Goal: Check status: Check status

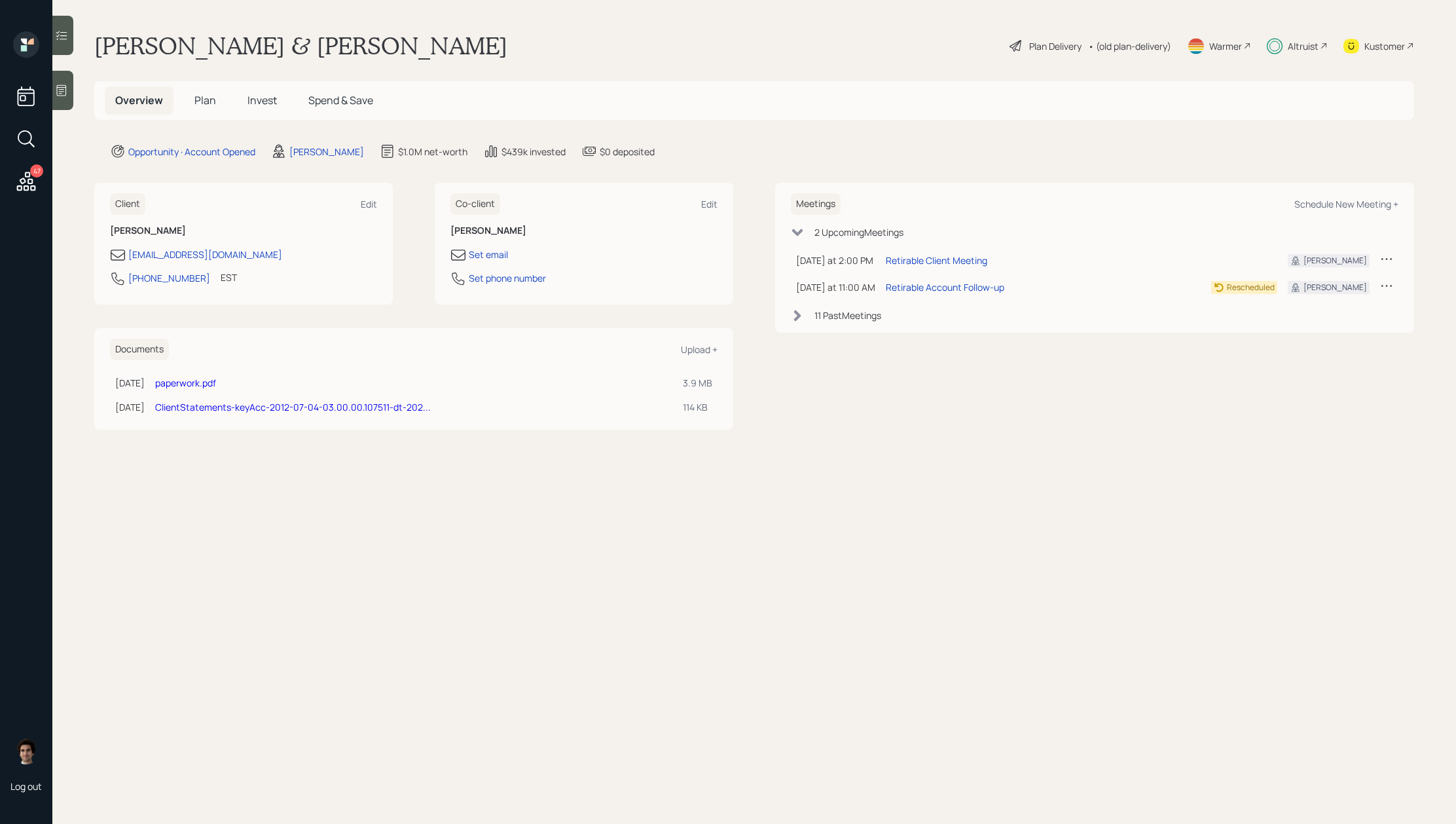
click at [281, 98] on h5 "Invest" at bounding box center [262, 100] width 51 height 28
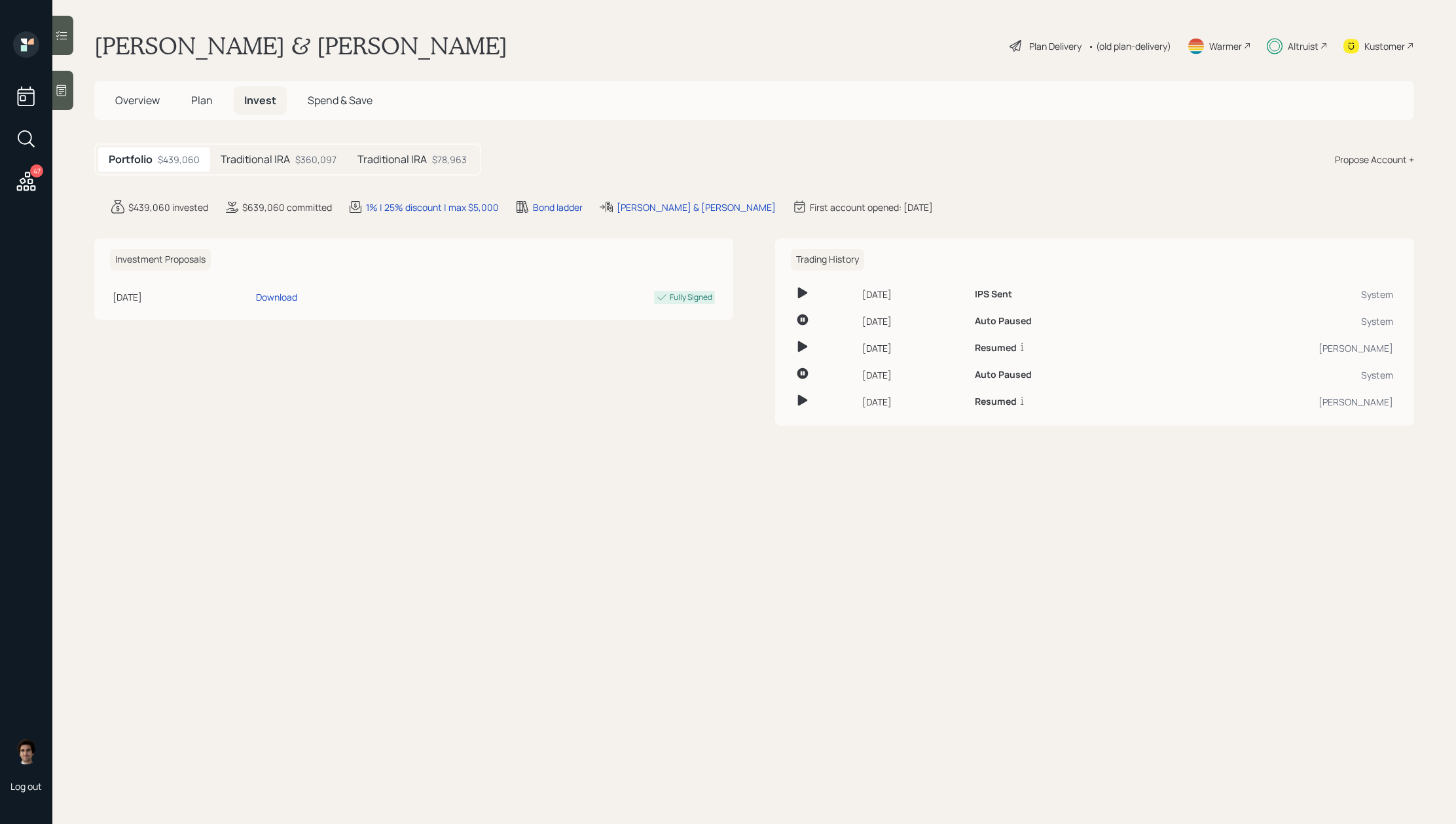
click at [296, 171] on div "Traditional IRA $360,097" at bounding box center [278, 159] width 137 height 24
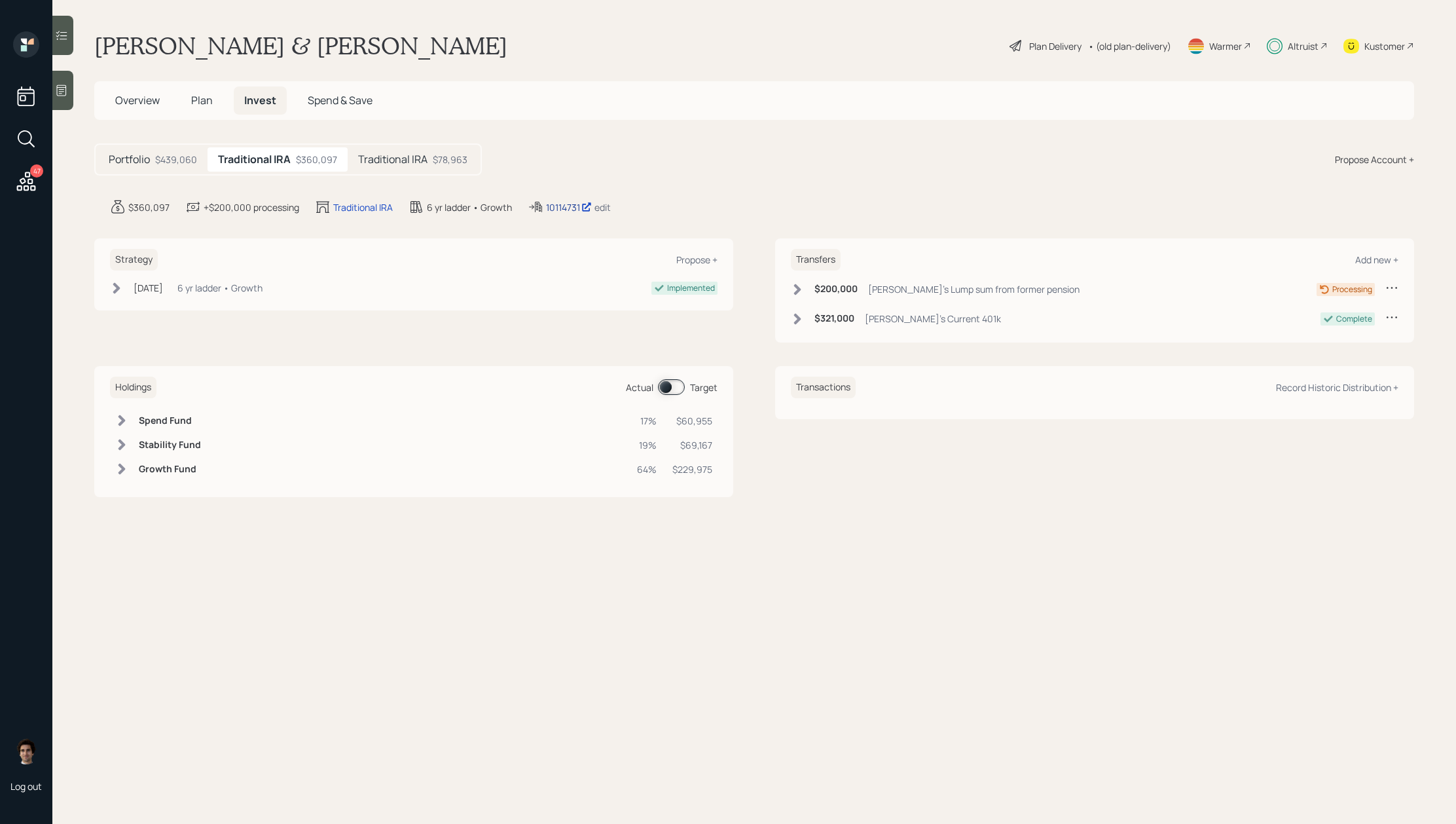
click at [575, 205] on div "10114731" at bounding box center [569, 207] width 46 height 14
